Goal: Transaction & Acquisition: Purchase product/service

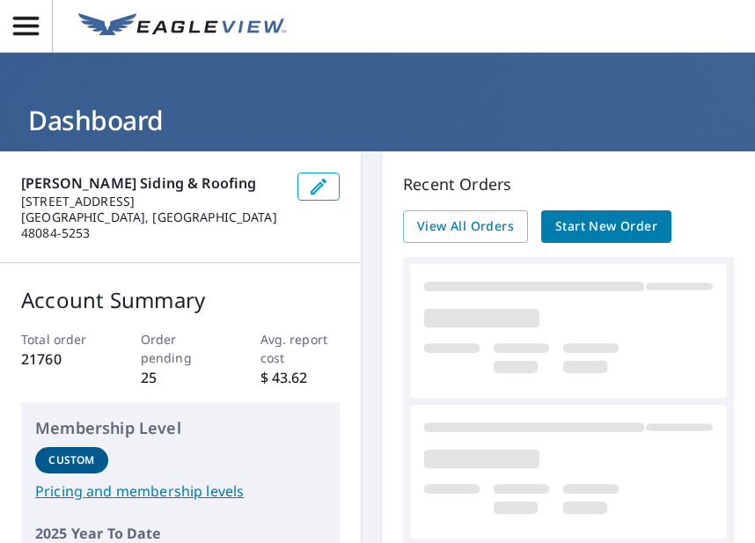
click at [40, 32] on icon "button" at bounding box center [26, 26] width 31 height 31
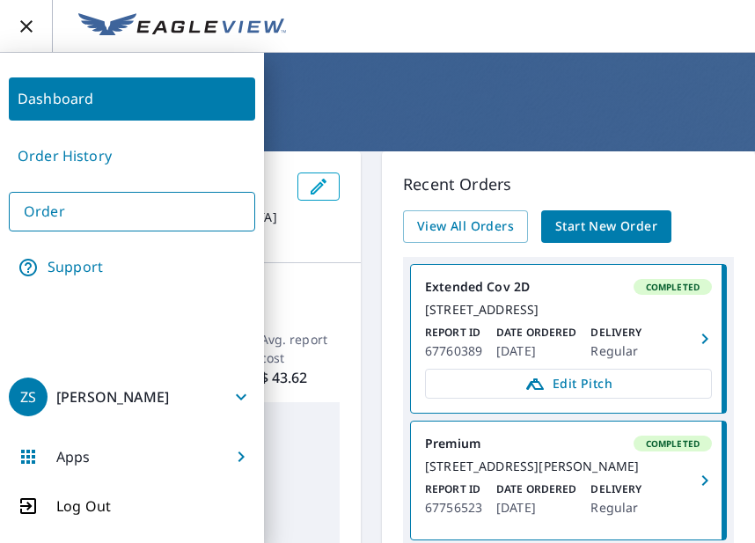
click at [78, 229] on ul "Dashboard Order History Order Support" at bounding box center [132, 183] width 246 height 226
click at [82, 218] on link "Order" at bounding box center [132, 212] width 246 height 40
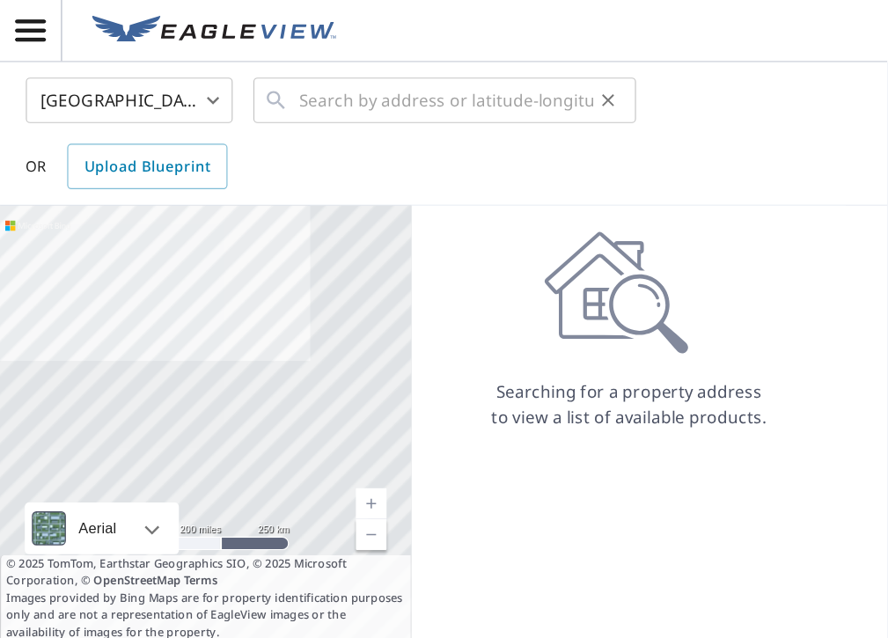
scroll to position [4, 0]
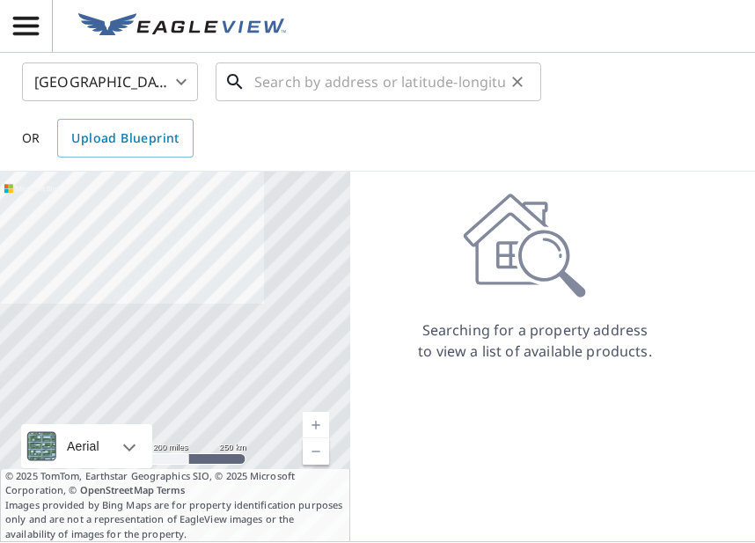
click at [320, 92] on input "text" at bounding box center [379, 81] width 251 height 49
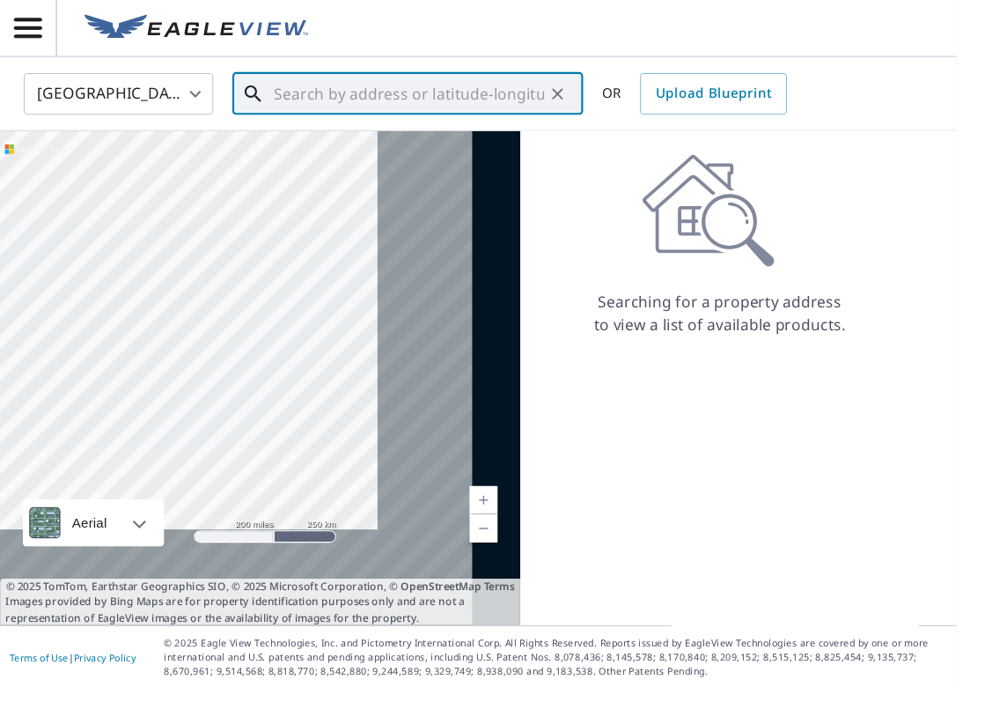
scroll to position [0, 0]
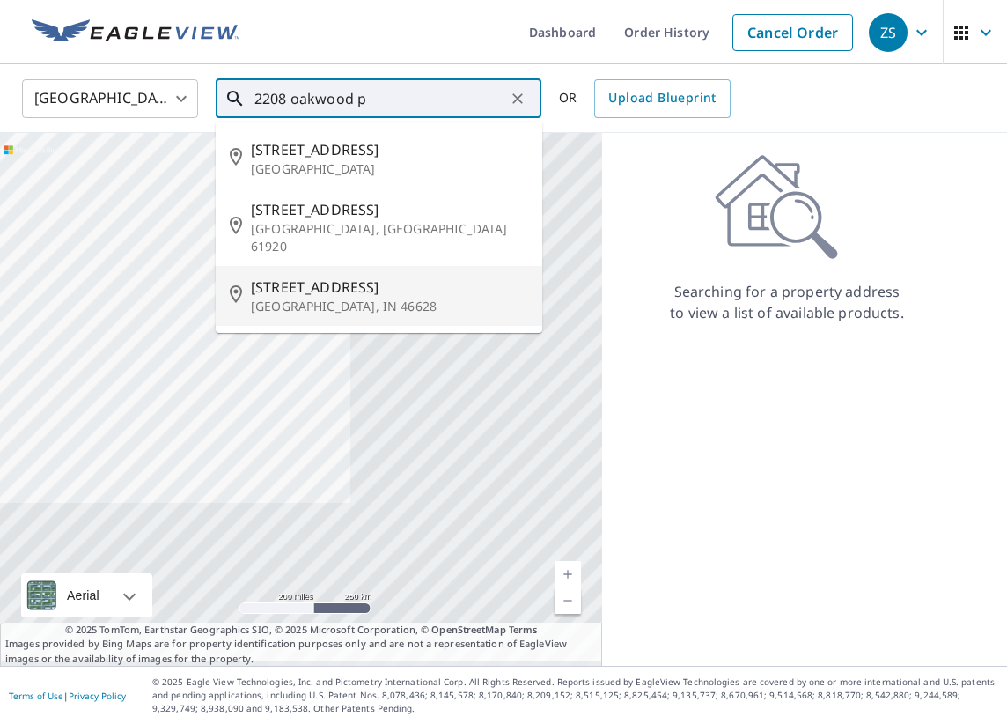
click at [472, 276] on span "[STREET_ADDRESS]" at bounding box center [389, 286] width 277 height 21
type input "[STREET_ADDRESS]"
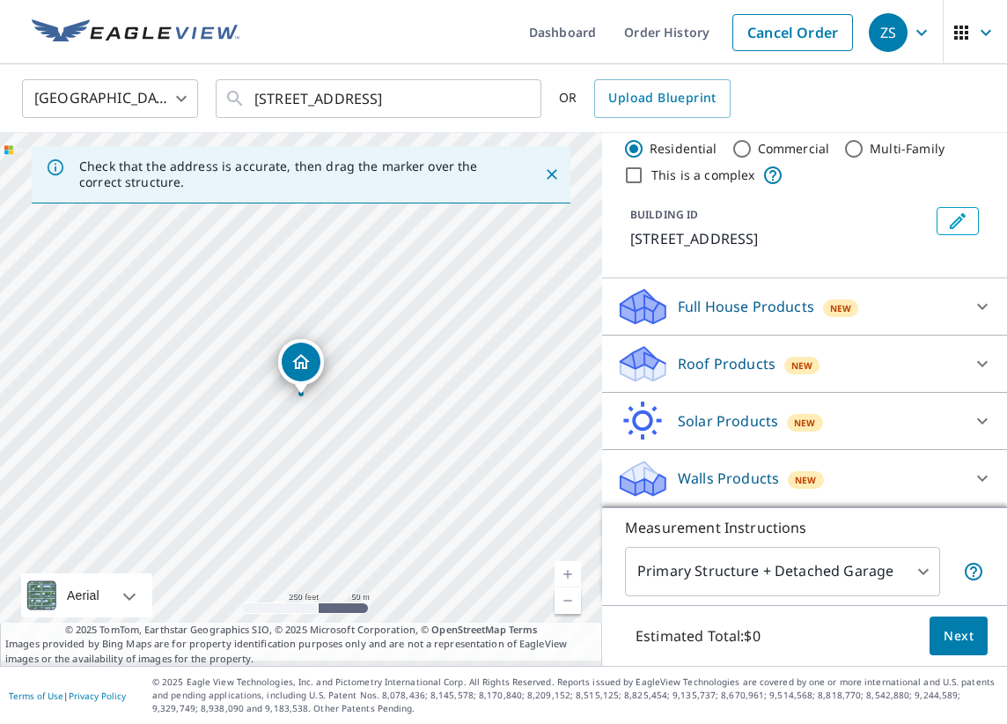
click at [754, 289] on div at bounding box center [982, 306] width 42 height 42
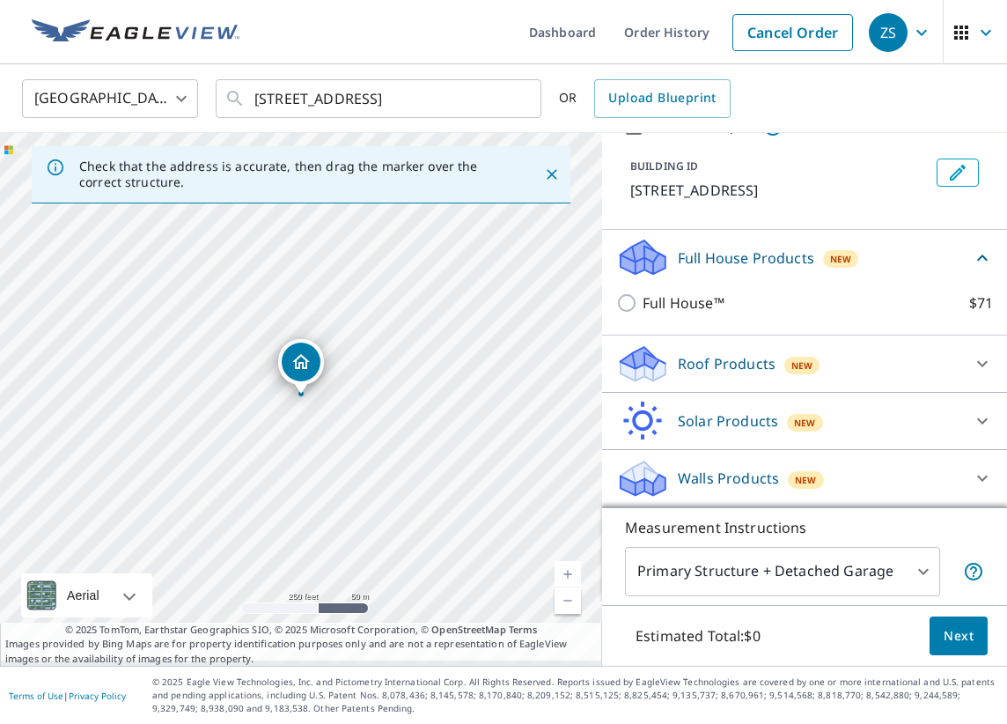
click at [754, 370] on div "Roof Products New" at bounding box center [788, 363] width 345 height 41
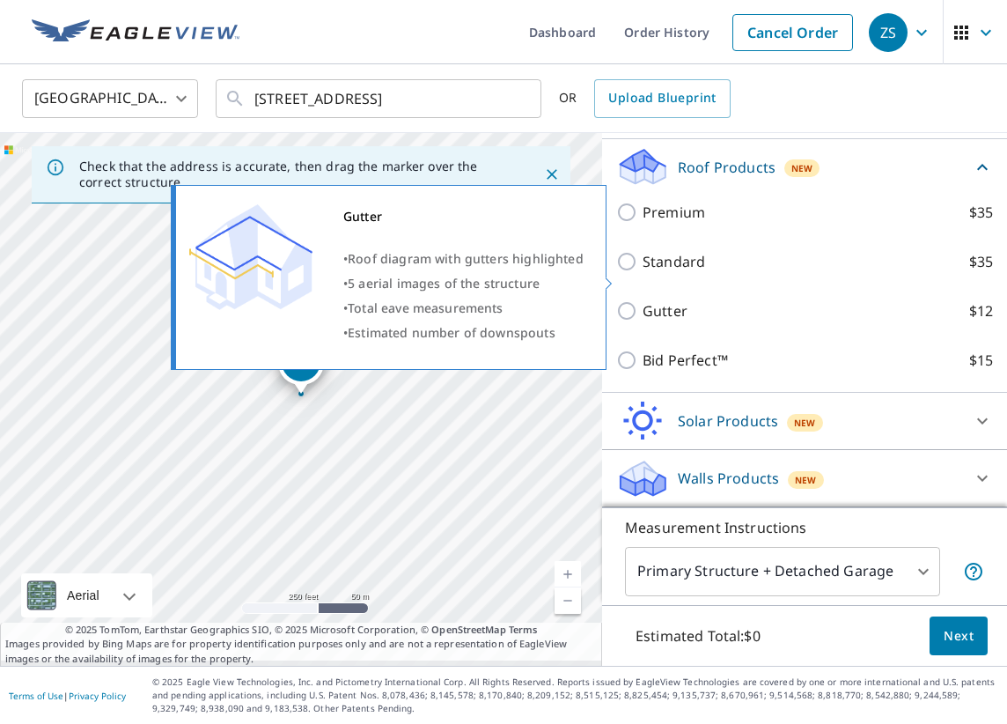
scroll to position [373, 0]
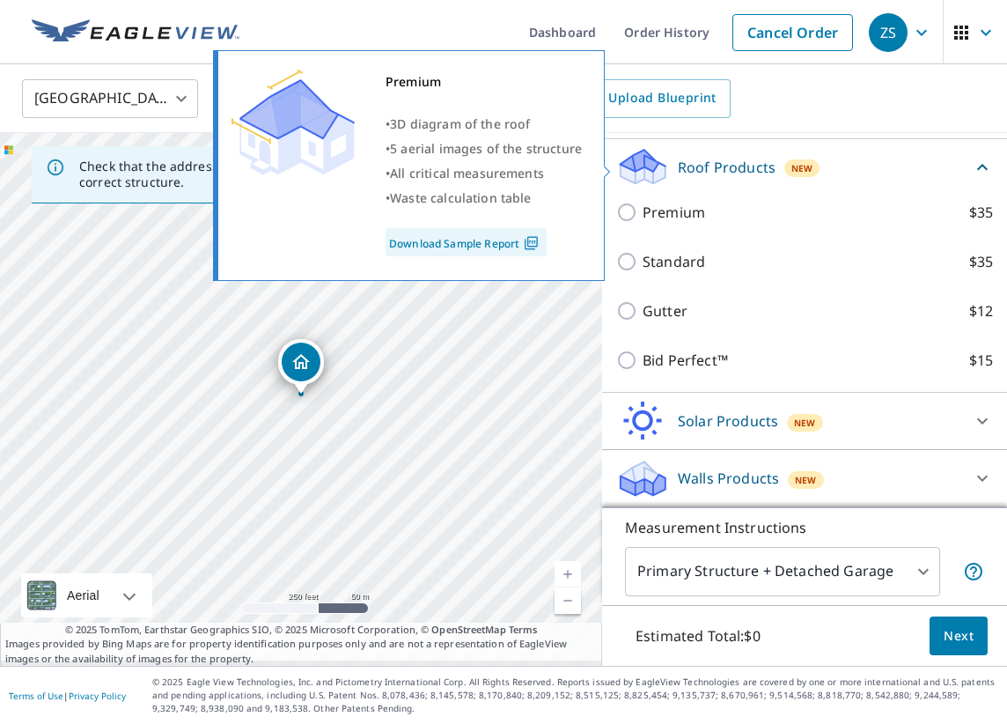
click at [697, 202] on p "Premium" at bounding box center [674, 212] width 63 height 21
click at [643, 202] on input "Premium $35" at bounding box center [629, 212] width 26 height 21
checkbox input "true"
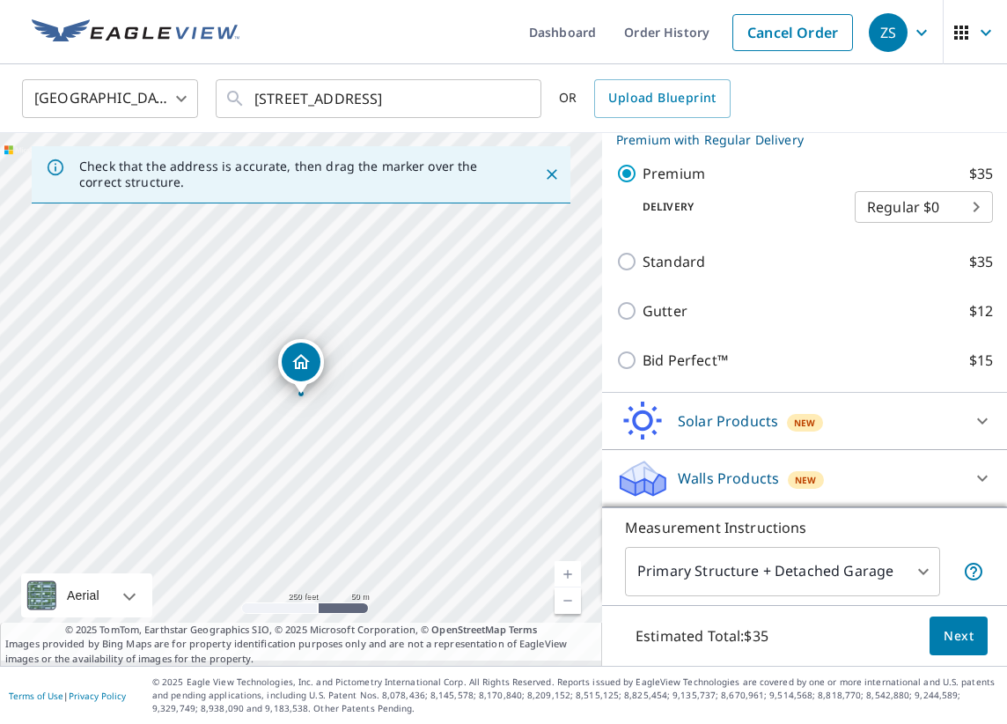
scroll to position [0, 0]
click at [754, 542] on body "ZS ZS Dashboard Order History Cancel Order ZS [GEOGRAPHIC_DATA] [GEOGRAPHIC_DAT…" at bounding box center [503, 362] width 1007 height 724
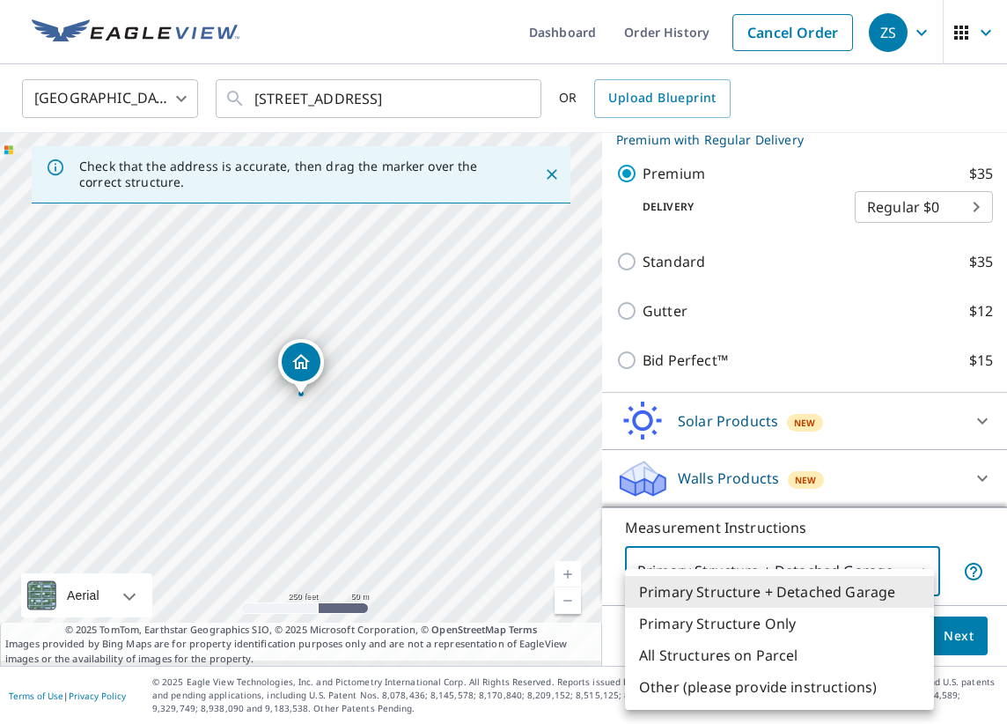
click at [754, 542] on li "Primary Structure Only" at bounding box center [779, 623] width 309 height 32
type input "2"
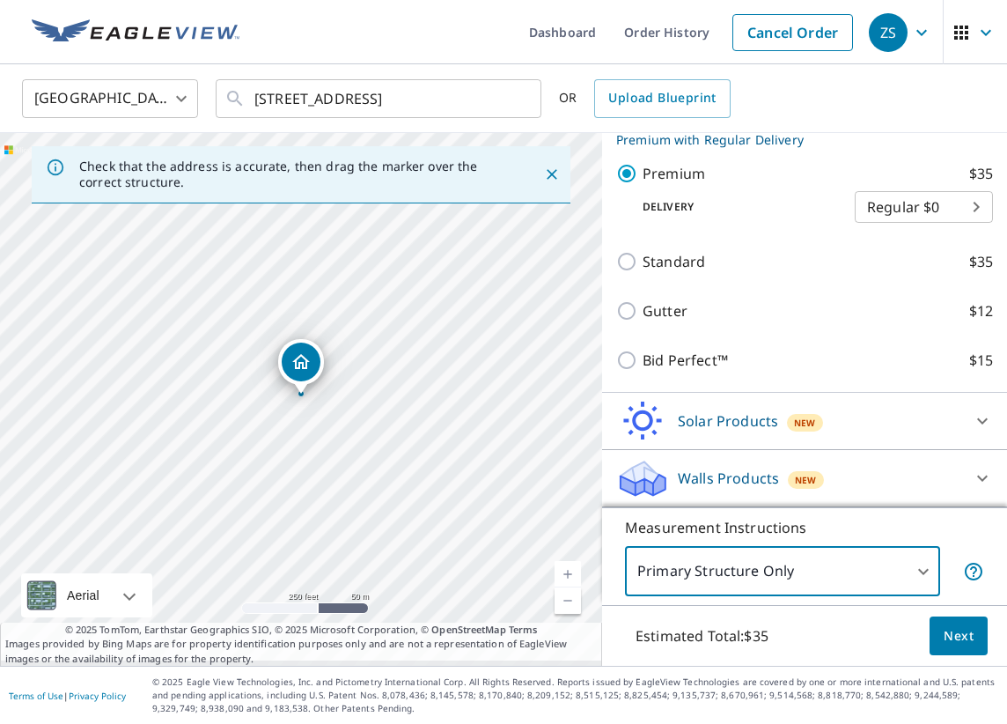
click at [754, 542] on button "Next" at bounding box center [959, 636] width 58 height 40
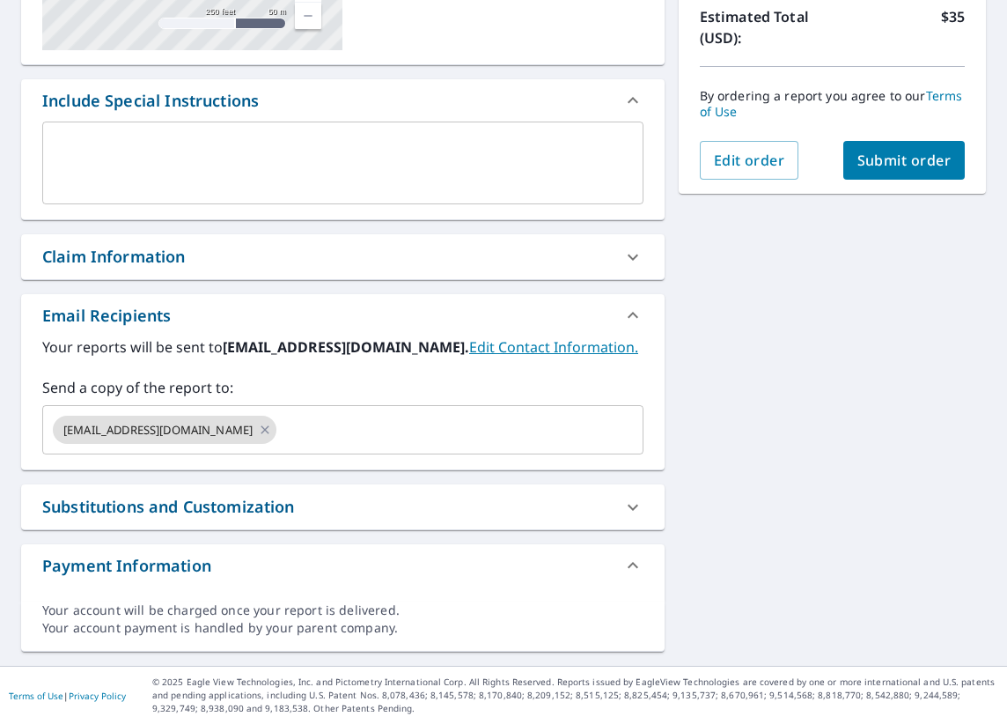
scroll to position [442, 0]
click at [258, 420] on icon at bounding box center [265, 429] width 14 height 19
checkbox input "true"
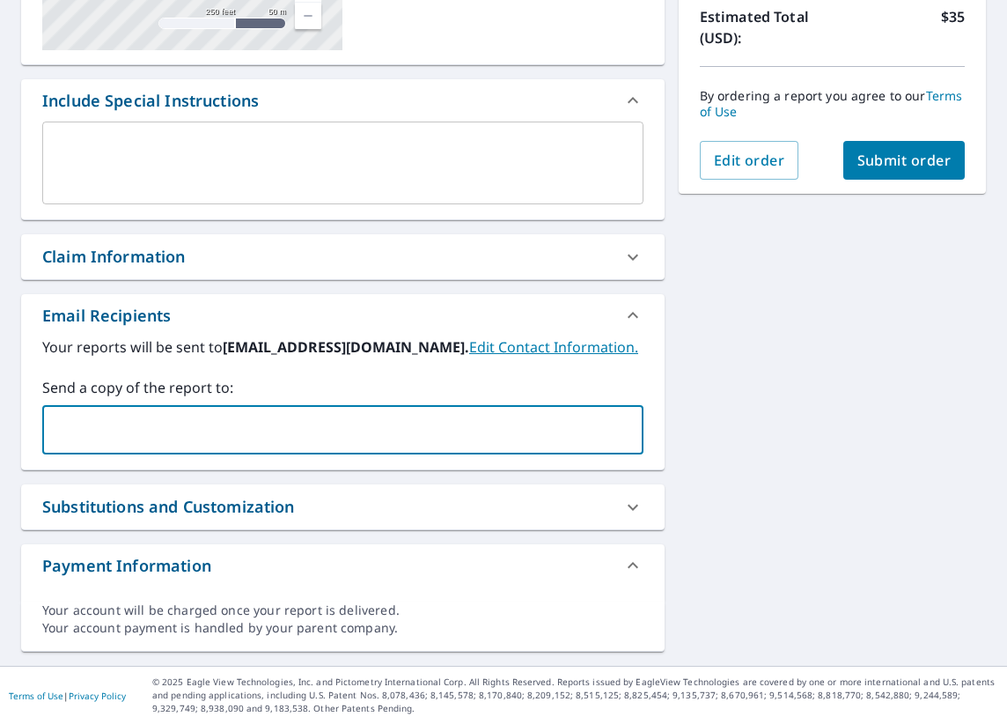
scroll to position [0, 0]
type input "[PERSON_NAME][EMAIL_ADDRESS][PERSON_NAME][DOMAIN_NAME]"
click at [754, 407] on div "[STREET_ADDRESS] Aerial Road A standard road map Aerial A detailed look from ab…" at bounding box center [503, 212] width 1007 height 908
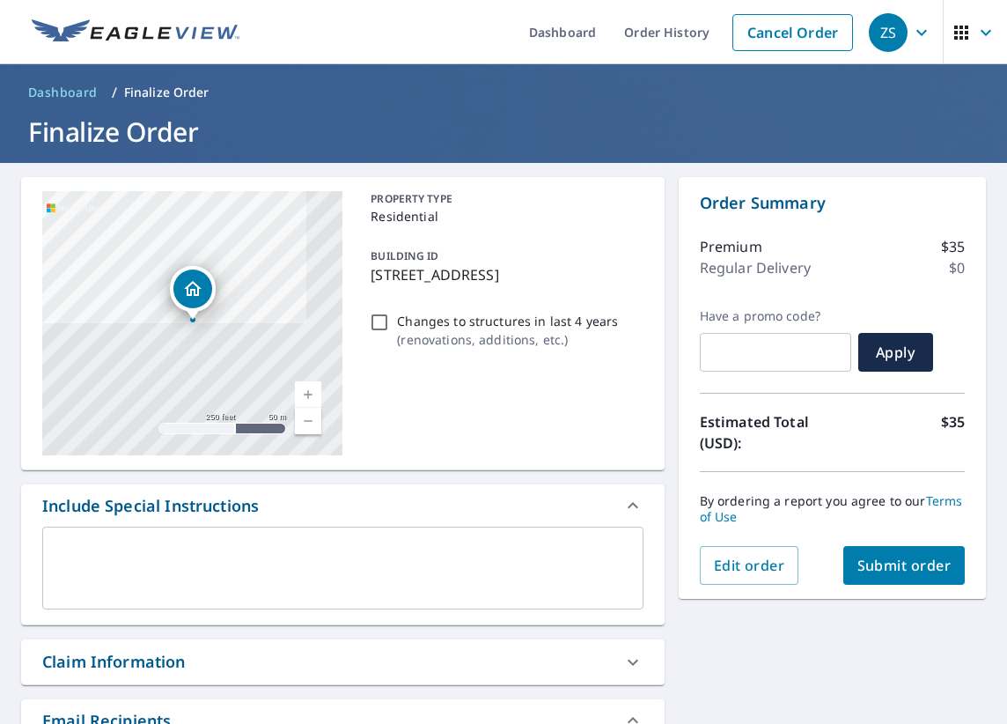
click at [754, 542] on span "Submit order" at bounding box center [904, 564] width 94 height 19
checkbox input "true"
